Goal: Navigation & Orientation: Find specific page/section

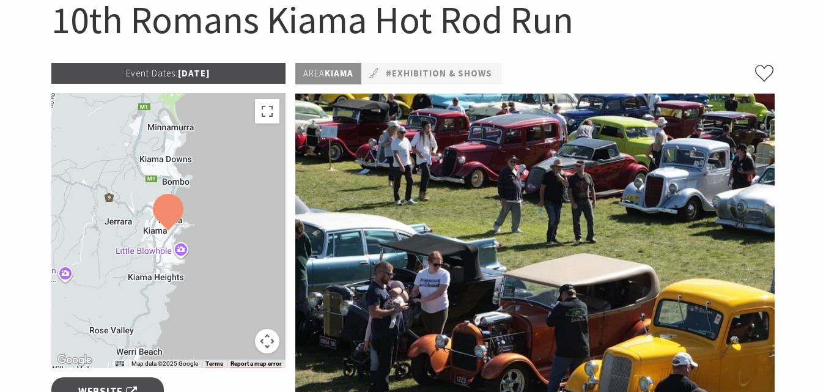
scroll to position [122, 0]
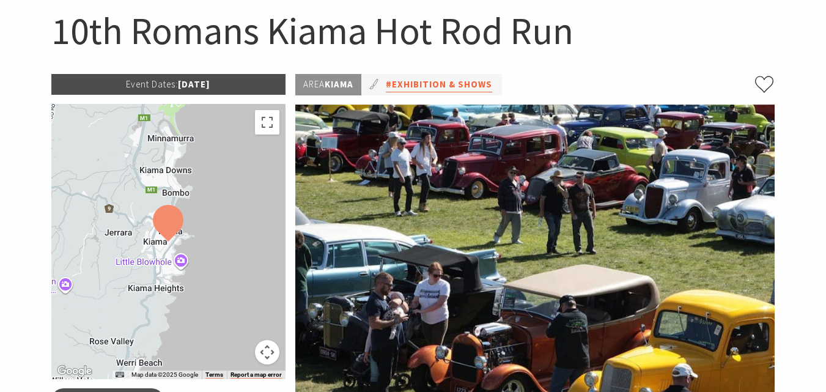
click at [427, 83] on link "#Exhibition & Shows" at bounding box center [439, 84] width 106 height 15
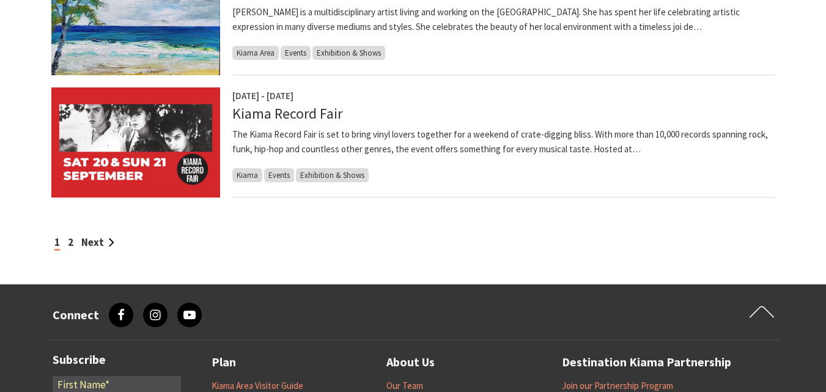
scroll to position [1161, 0]
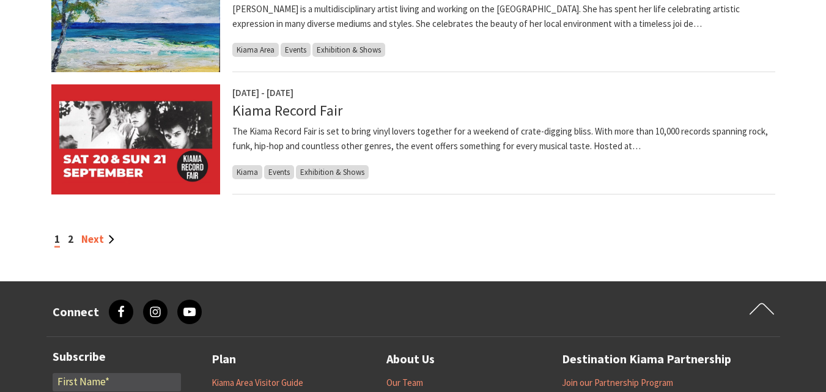
click at [100, 240] on link "Next" at bounding box center [97, 238] width 33 height 13
